Goal: Task Accomplishment & Management: Use online tool/utility

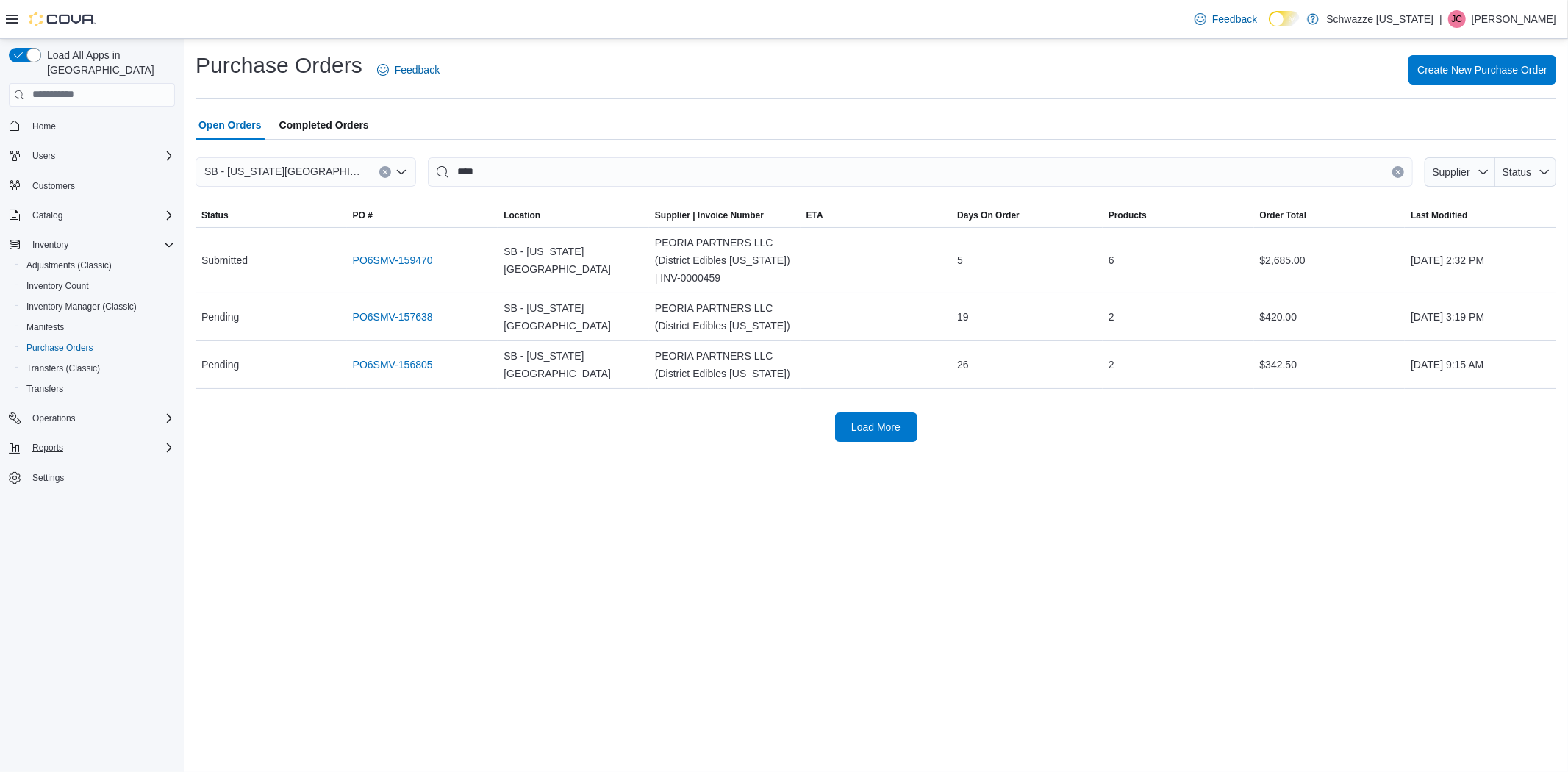
click at [70, 439] on div "Reports" at bounding box center [101, 448] width 148 height 17
click at [50, 542] on span "Reports" at bounding box center [42, 550] width 31 height 17
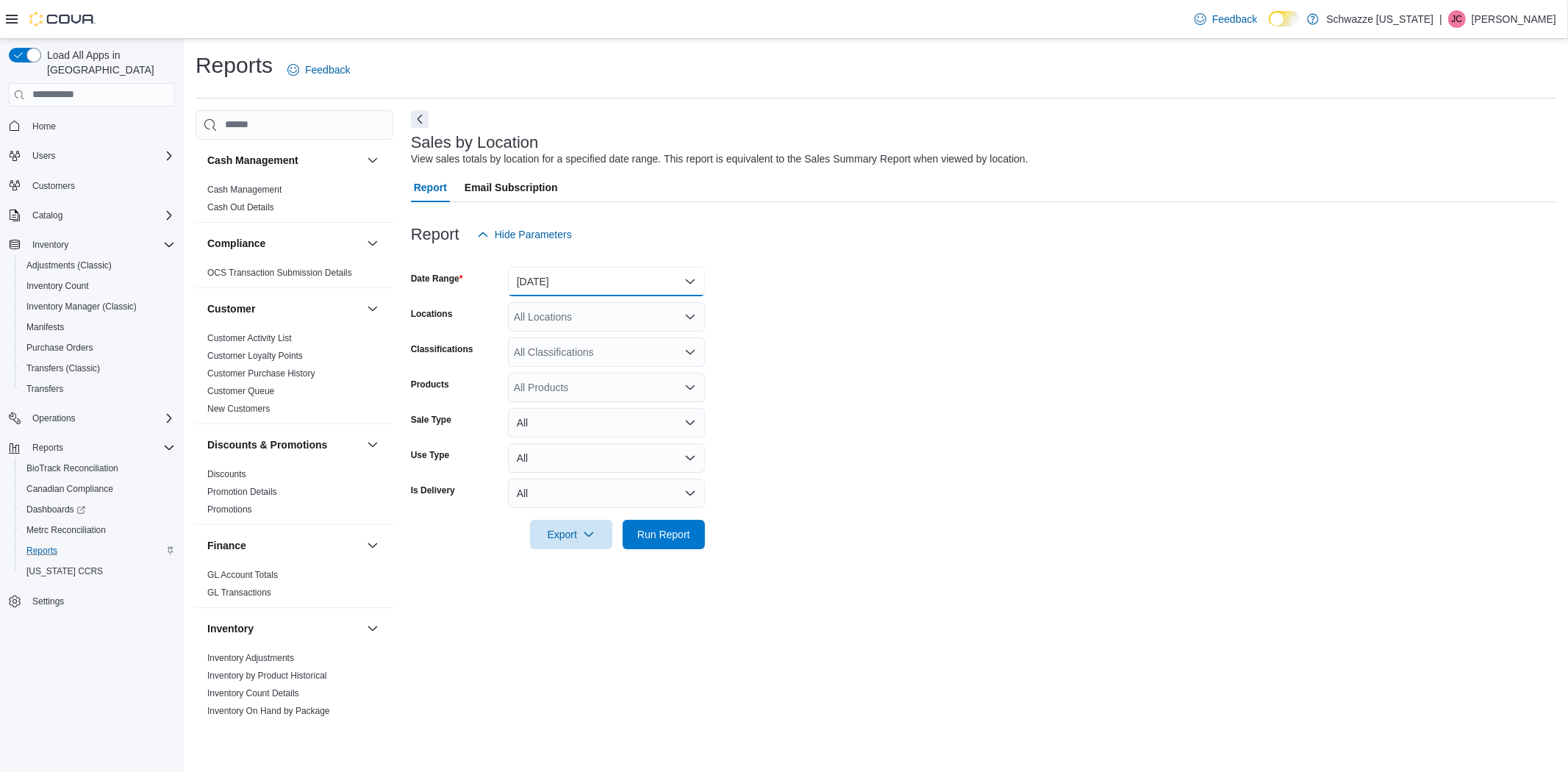
click at [574, 290] on button "[DATE]" at bounding box center [606, 281] width 197 height 29
click at [560, 342] on span "[DATE]" at bounding box center [615, 340] width 168 height 17
click at [673, 540] on span "Run Report" at bounding box center [664, 533] width 65 height 29
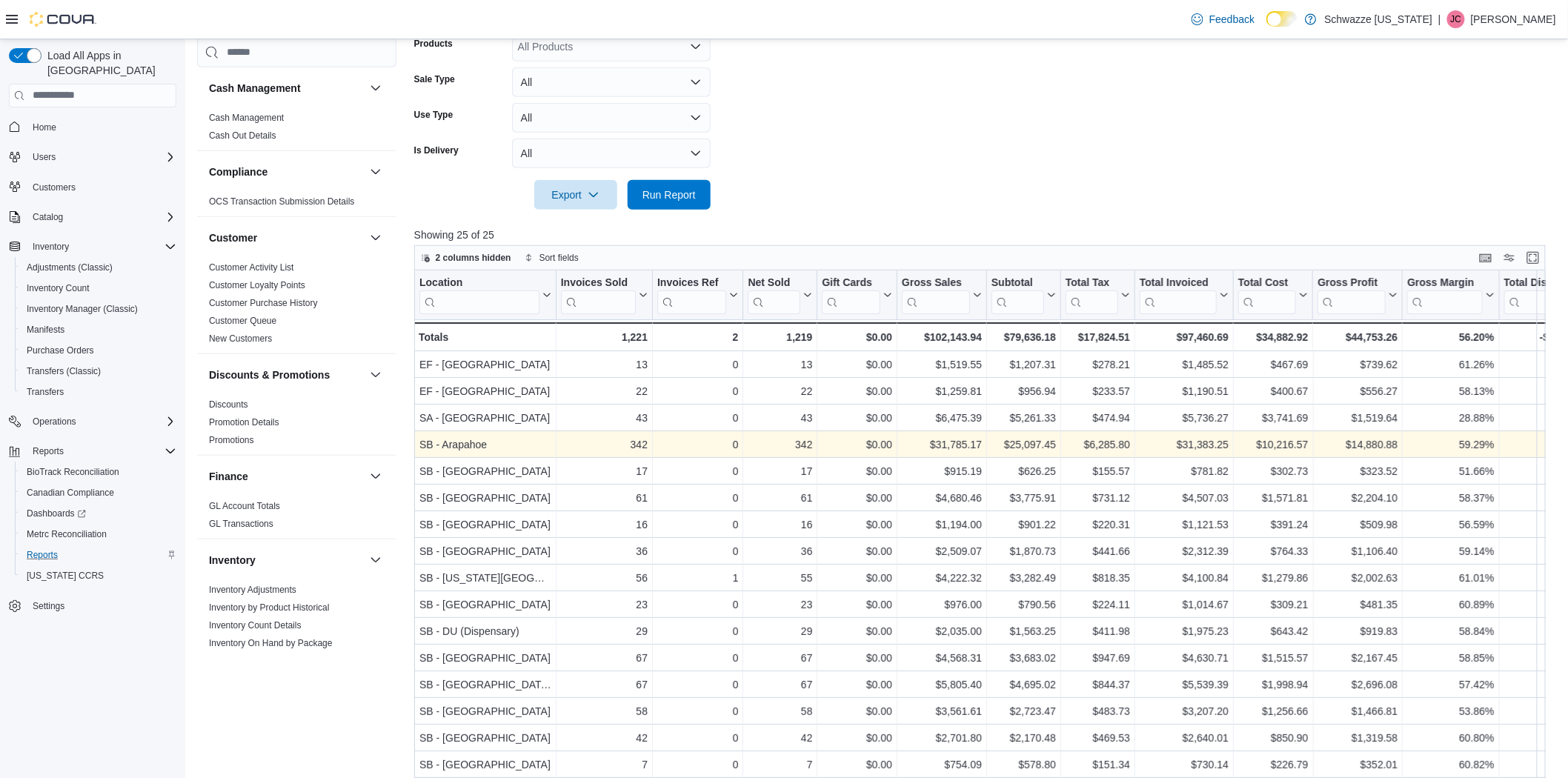
scroll to position [444, 0]
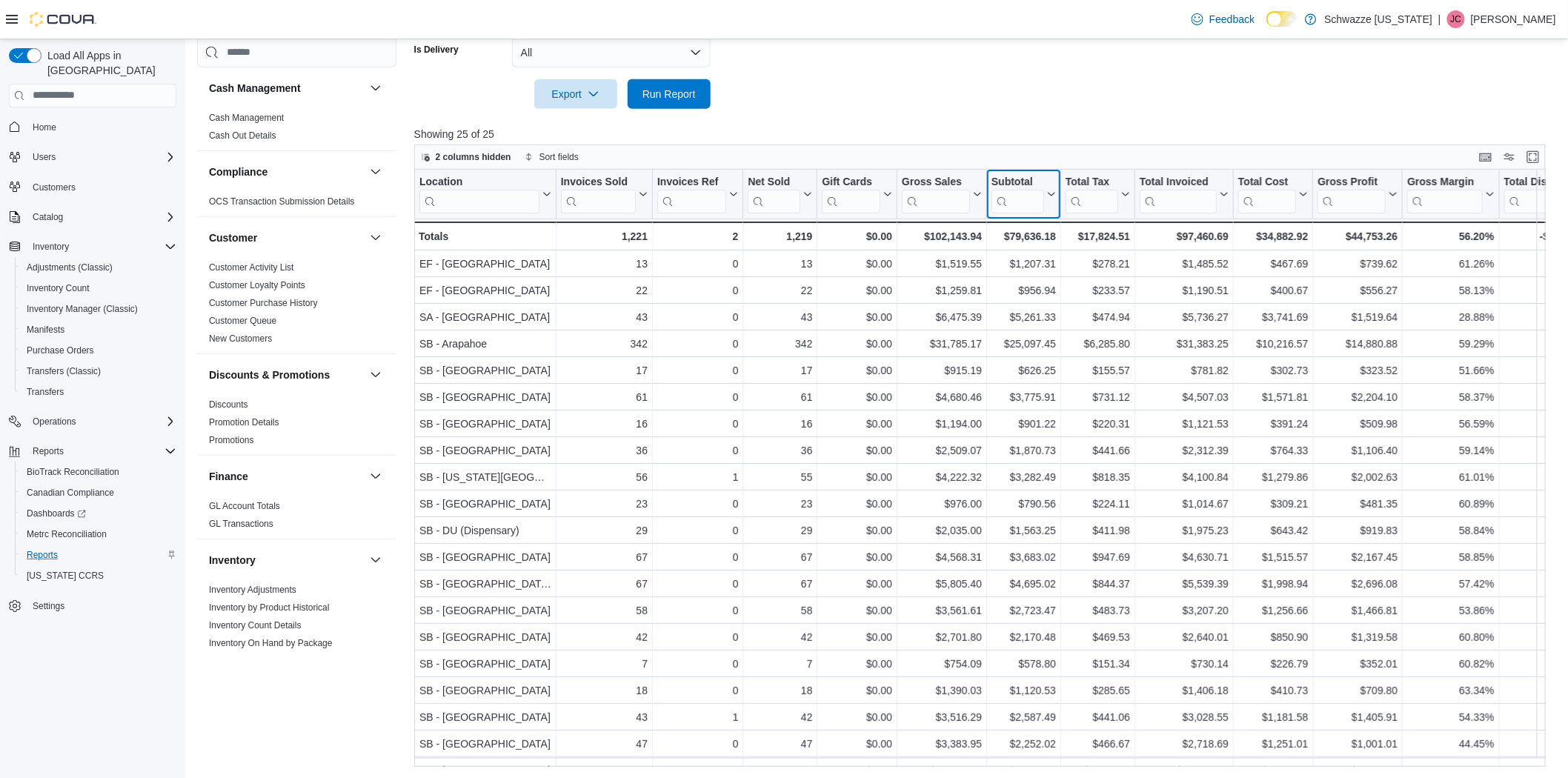
click at [1051, 198] on icon at bounding box center [1050, 194] width 12 height 9
click at [1032, 264] on span "Sort High-Low" at bounding box center [1033, 268] width 56 height 12
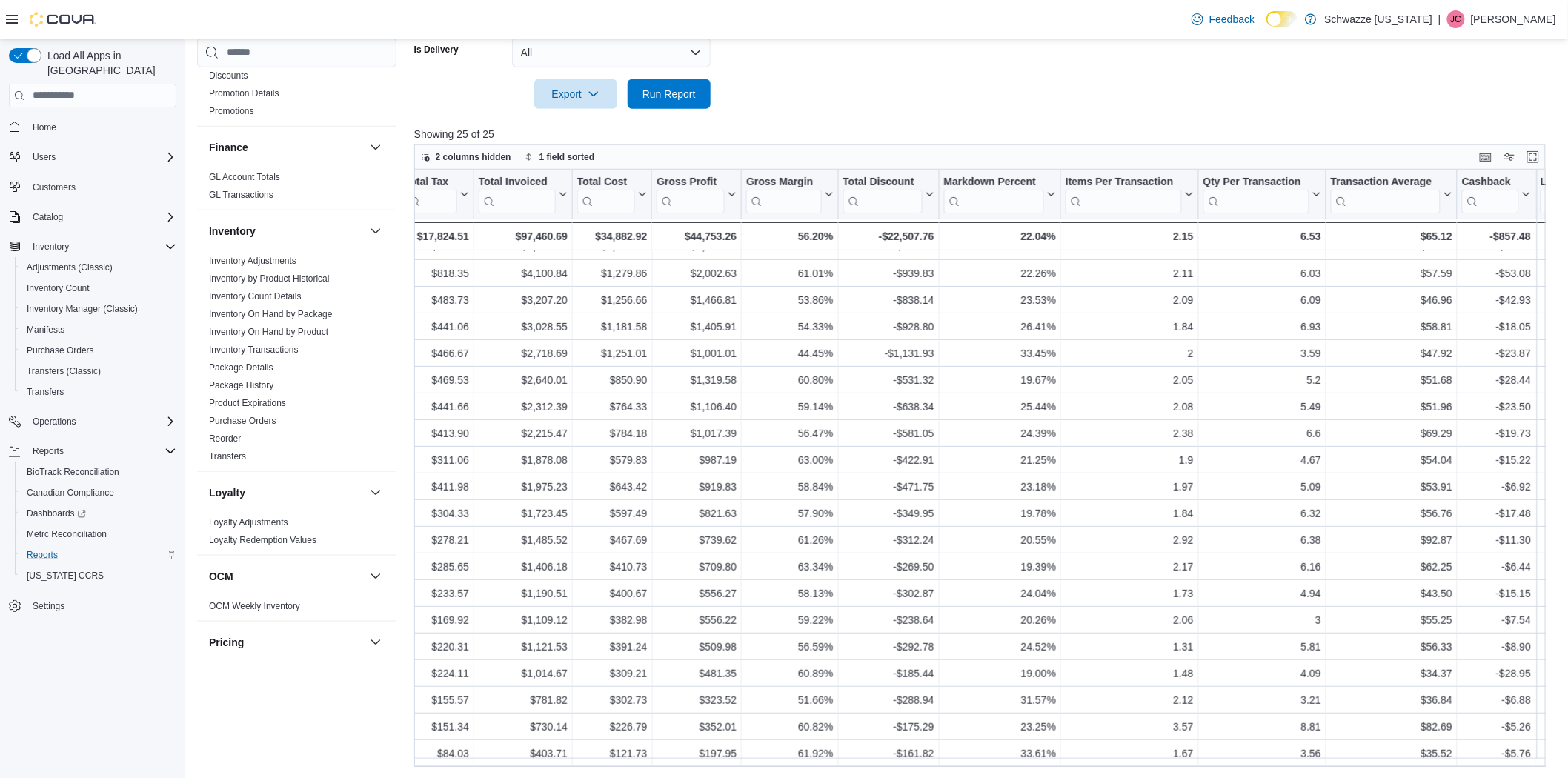
scroll to position [159, 674]
